Goal: Task Accomplishment & Management: Use online tool/utility

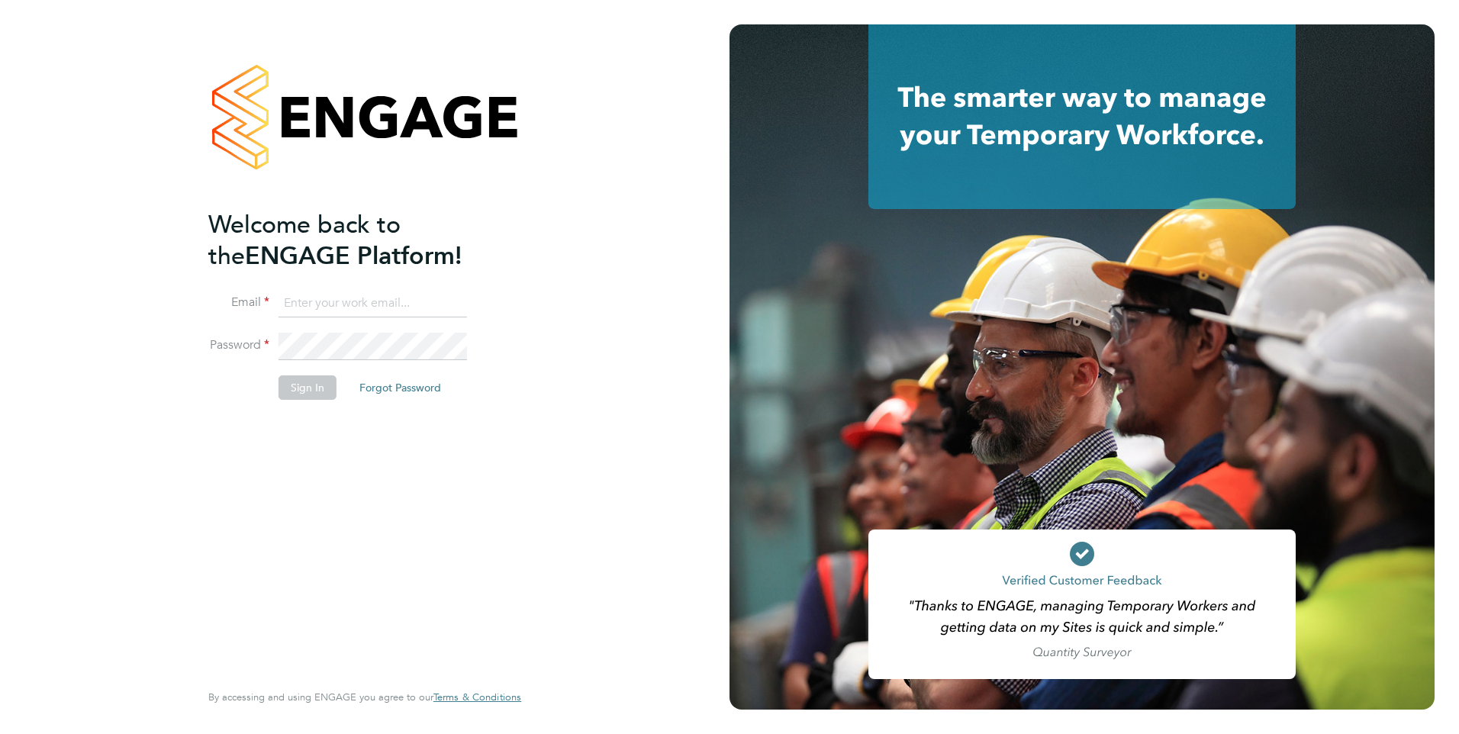
click at [349, 305] on input at bounding box center [373, 303] width 189 height 27
type input "[PERSON_NAME][EMAIL_ADDRESS][PERSON_NAME][DOMAIN_NAME]"
click at [308, 391] on button "Sign In" at bounding box center [308, 387] width 58 height 24
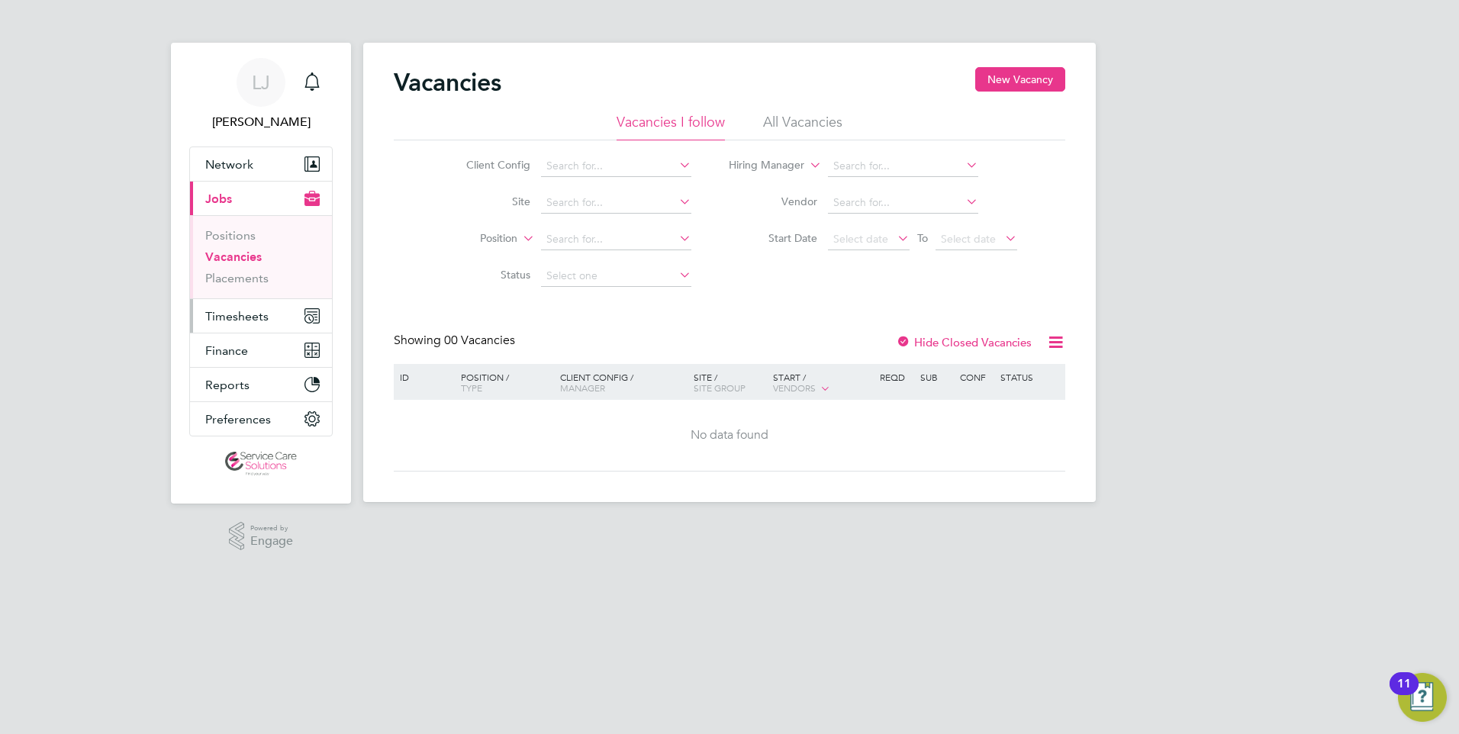
click at [230, 313] on span "Timesheets" at bounding box center [236, 316] width 63 height 15
click at [232, 322] on span "Timesheets" at bounding box center [236, 316] width 63 height 15
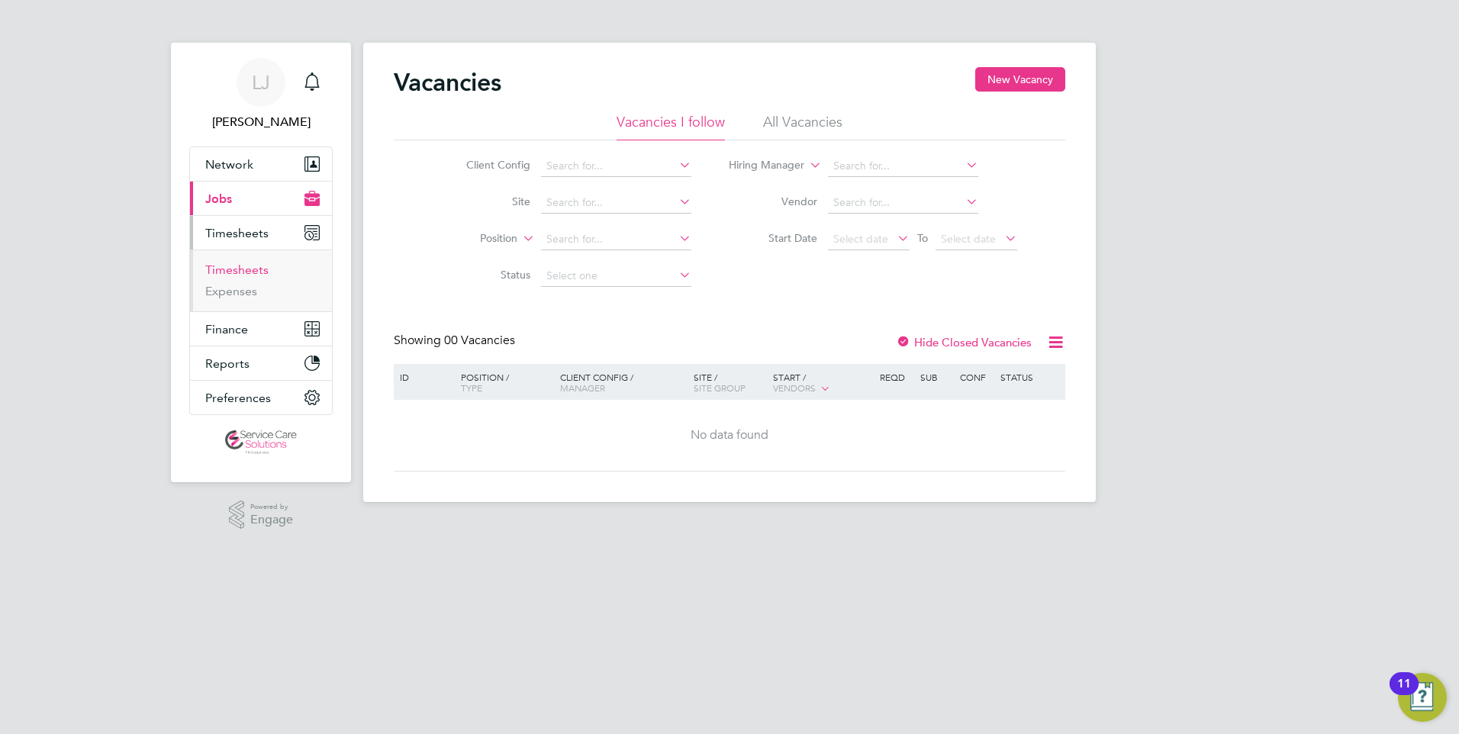
click at [233, 274] on link "Timesheets" at bounding box center [236, 270] width 63 height 15
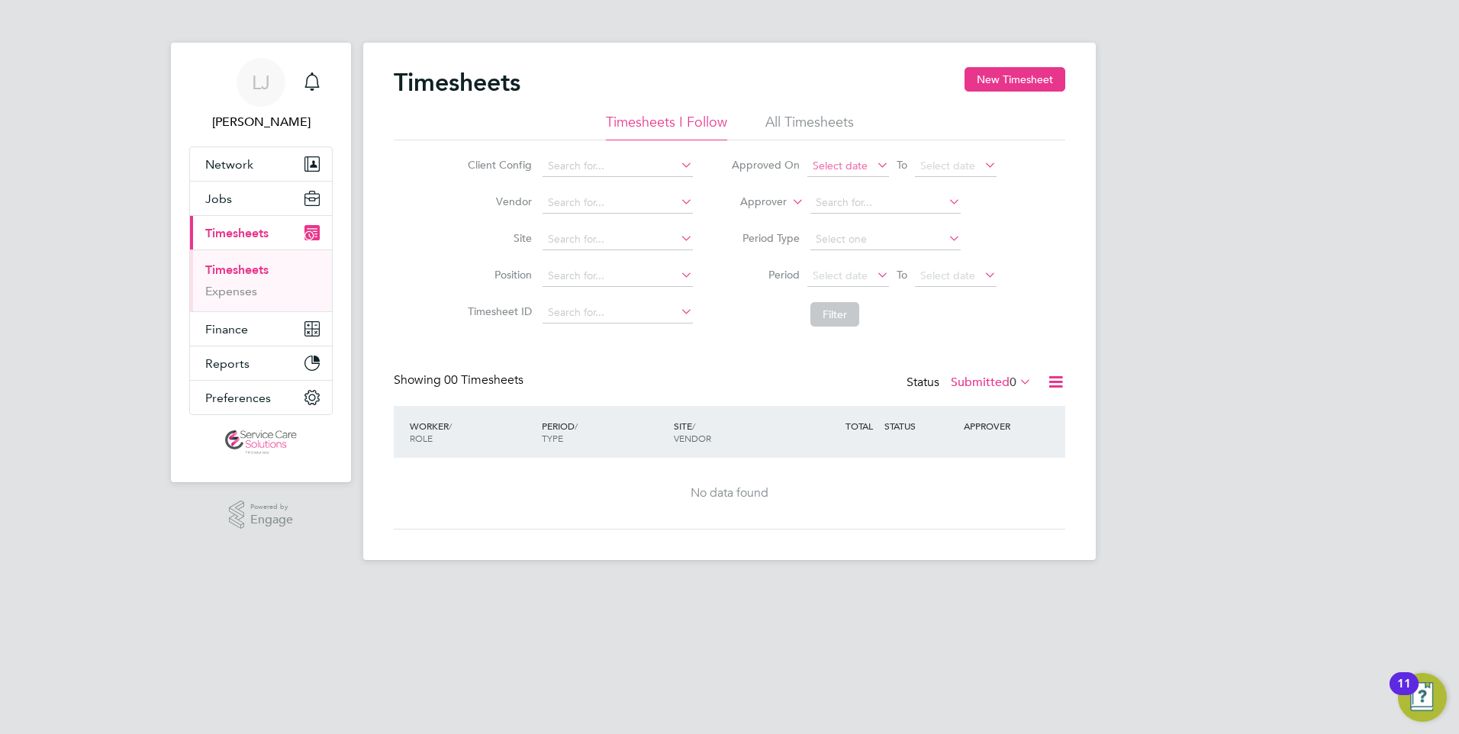
click at [864, 170] on span "Select date" at bounding box center [840, 166] width 55 height 14
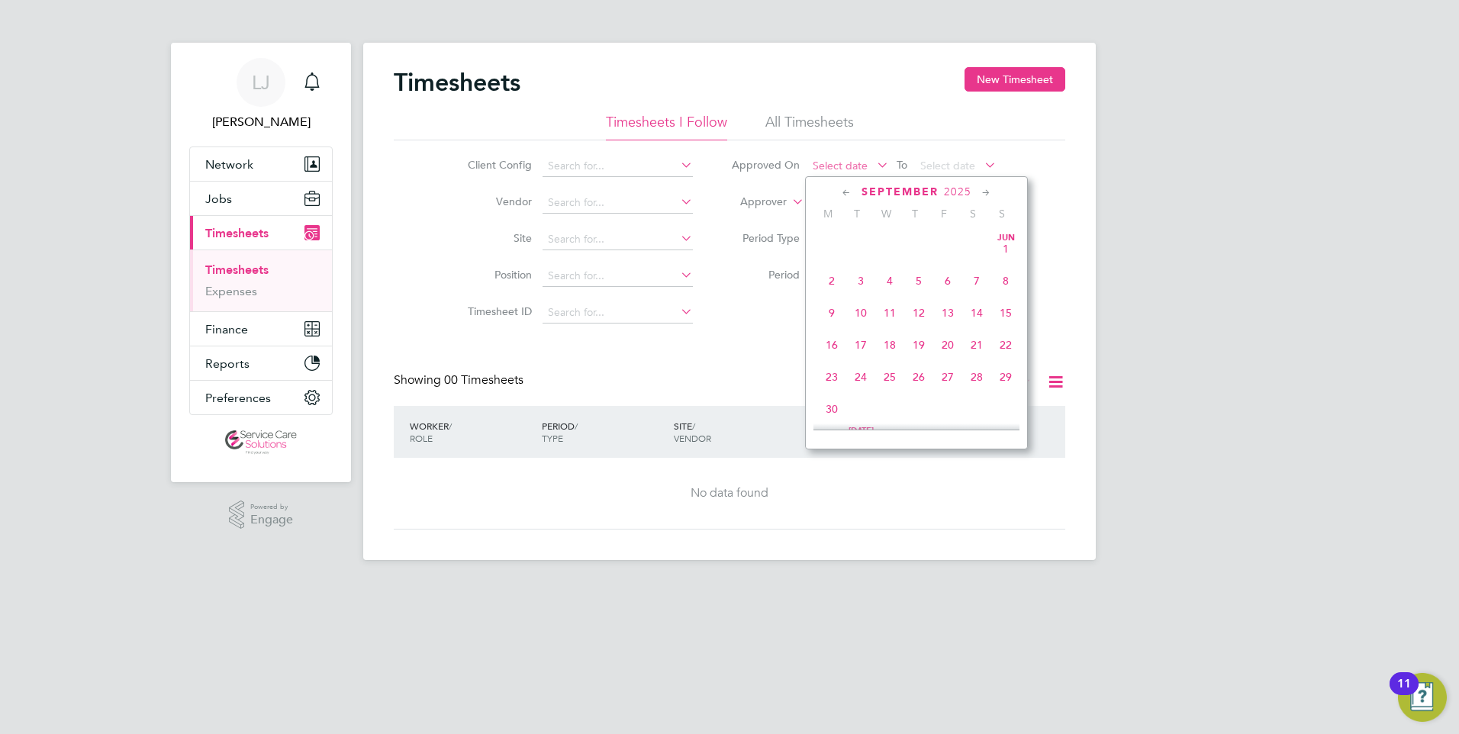
scroll to position [462, 0]
click at [832, 316] on span "Sep 1" at bounding box center [831, 301] width 29 height 29
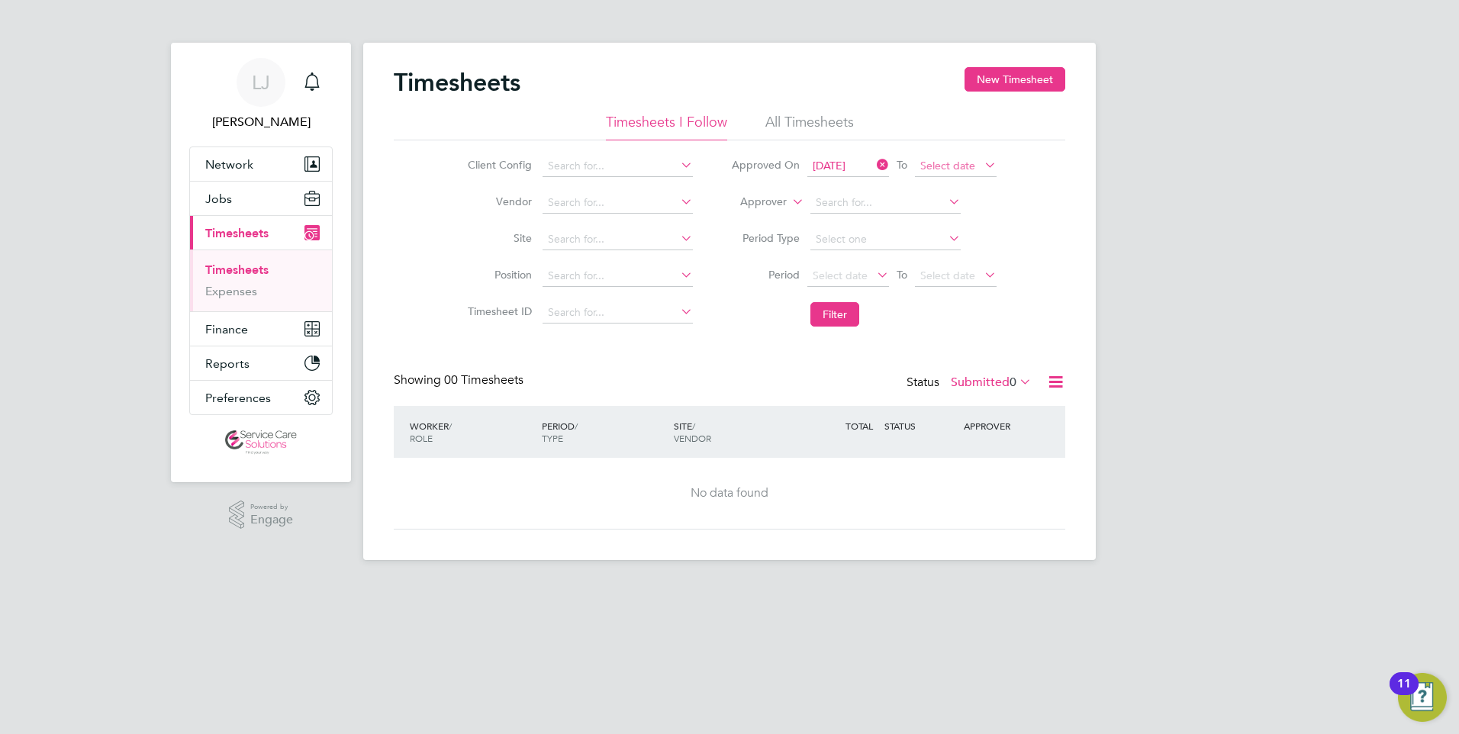
click at [953, 166] on span "Select date" at bounding box center [947, 166] width 55 height 14
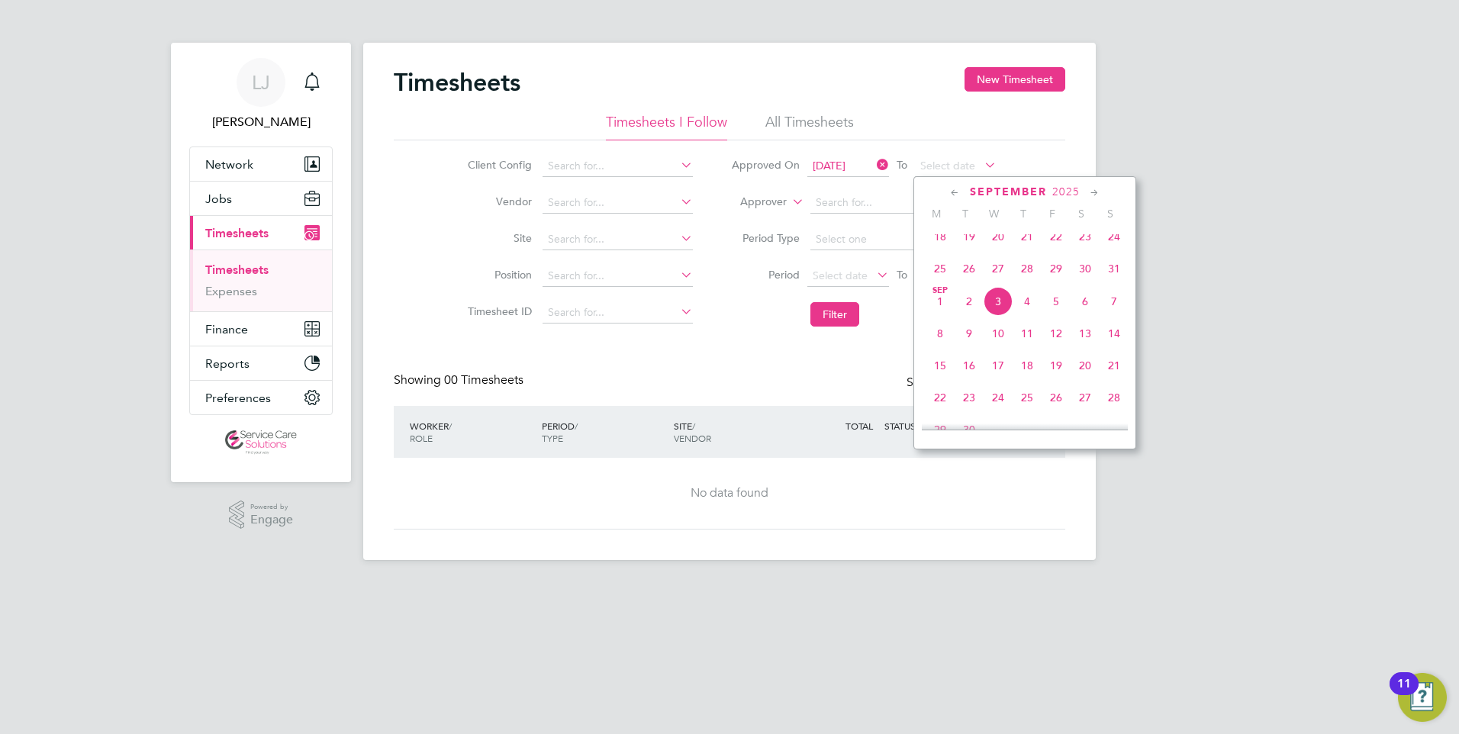
click at [963, 316] on span "2" at bounding box center [969, 301] width 29 height 29
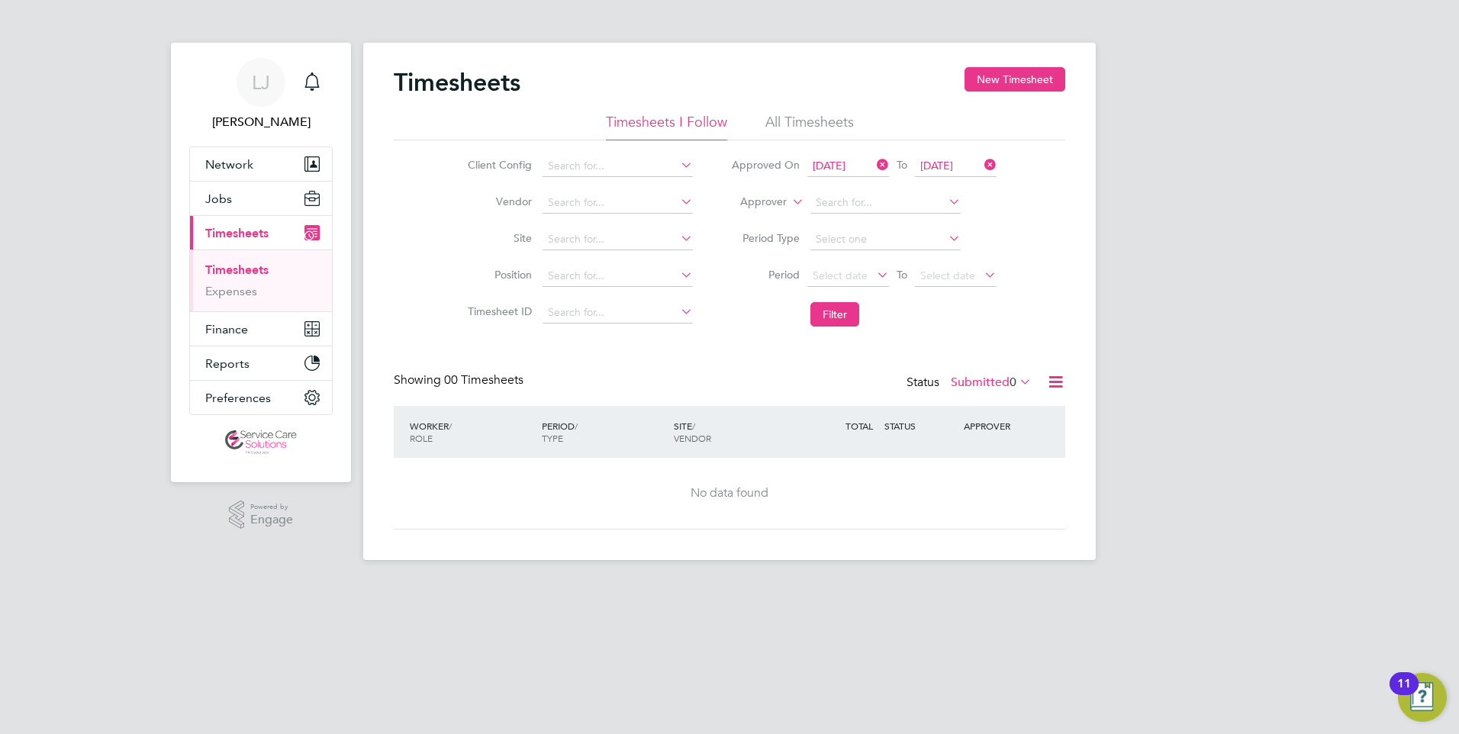
click at [1046, 382] on icon at bounding box center [1055, 381] width 19 height 19
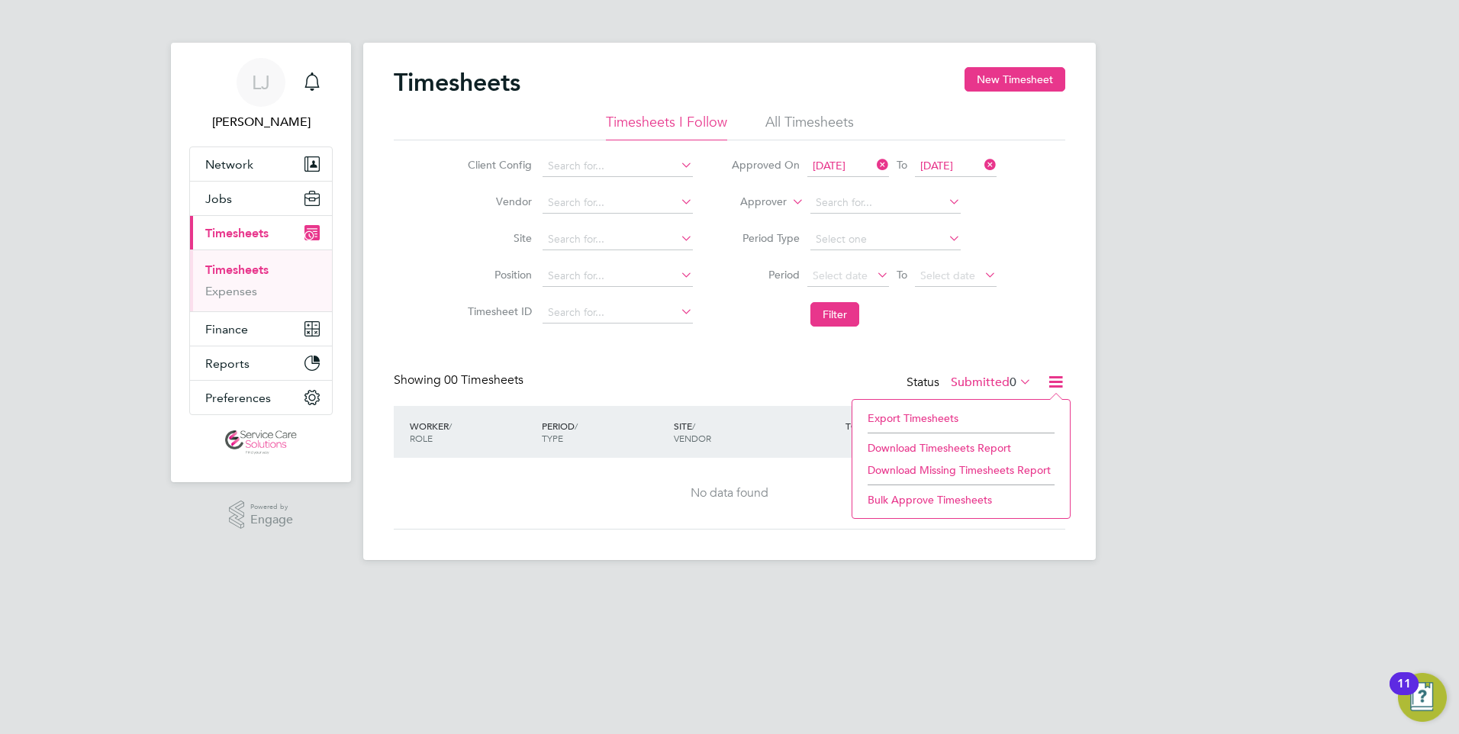
click at [926, 421] on li "Export Timesheets" at bounding box center [961, 418] width 202 height 21
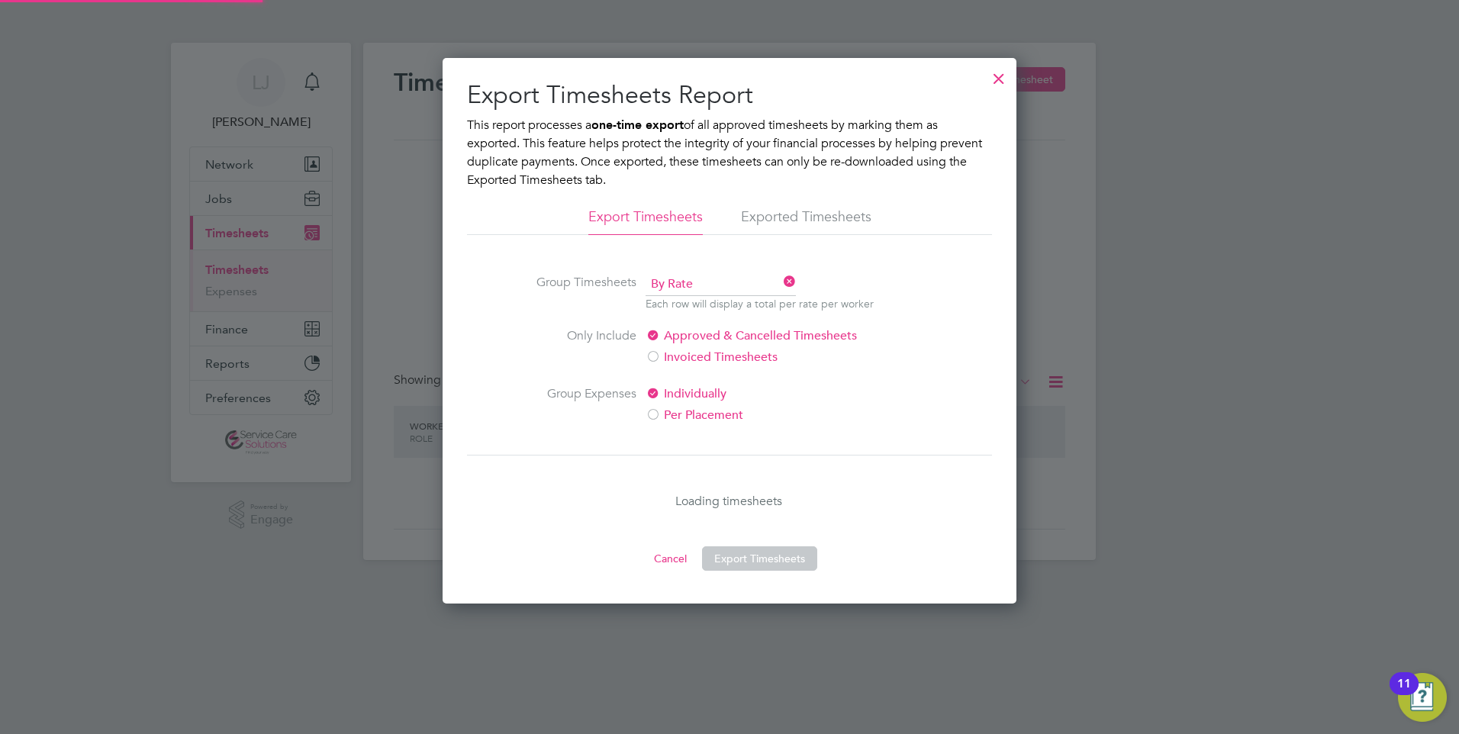
scroll to position [8, 8]
click at [756, 556] on button "Export Timesheets" at bounding box center [759, 558] width 115 height 24
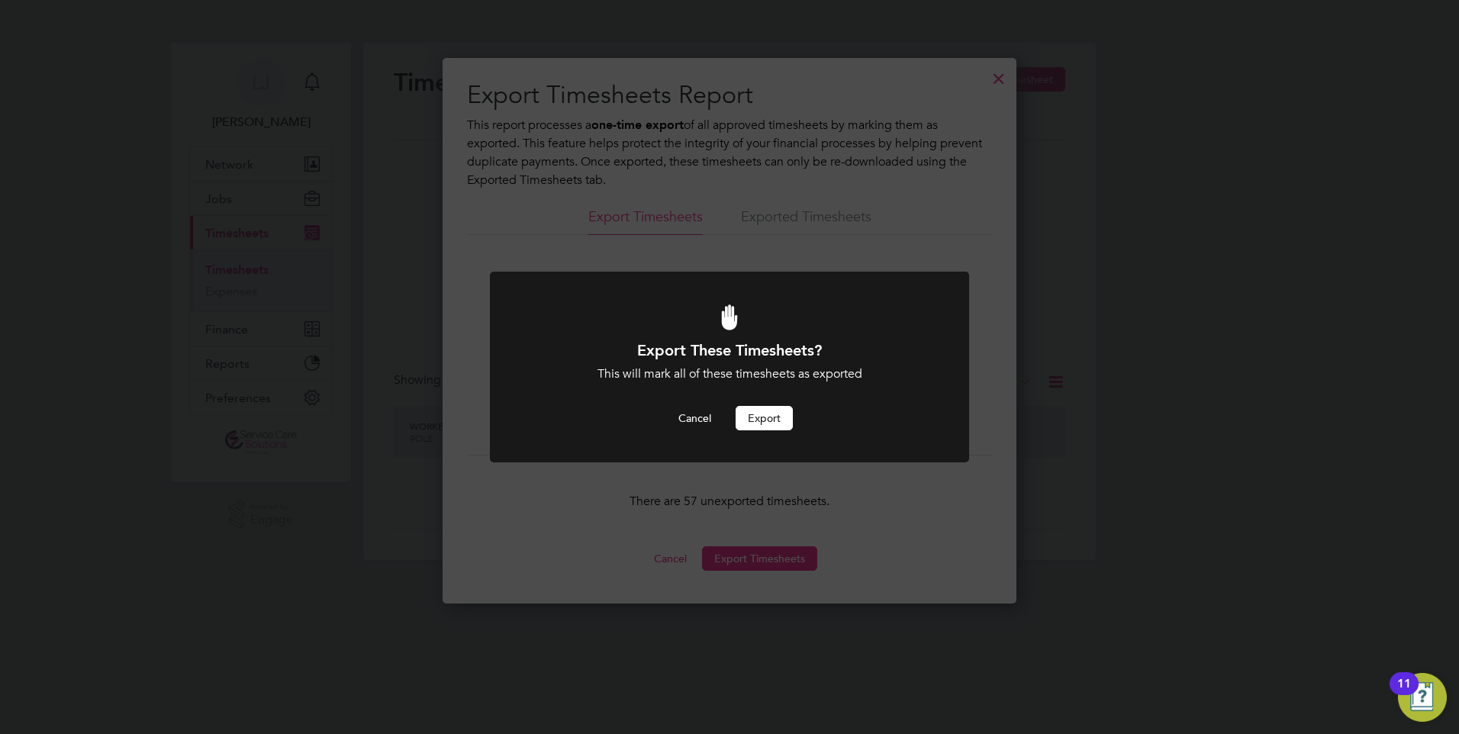
click at [770, 425] on button "Export" at bounding box center [764, 418] width 57 height 24
